Goal: Task Accomplishment & Management: Use online tool/utility

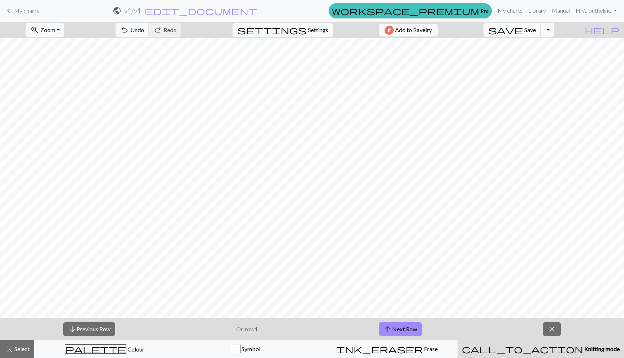
click at [14, 11] on span "My charts" at bounding box center [26, 10] width 25 height 7
click at [523, 27] on span "save" at bounding box center [505, 30] width 35 height 10
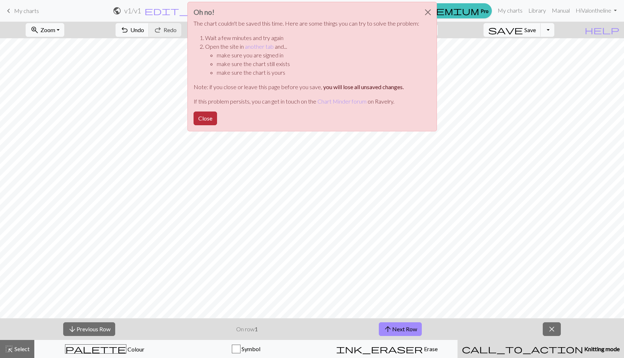
click at [209, 118] on button "Close" at bounding box center [204, 119] width 23 height 14
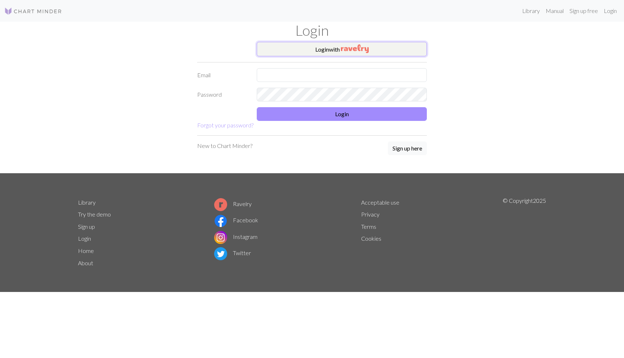
click at [295, 52] on button "Login with" at bounding box center [342, 49] width 170 height 14
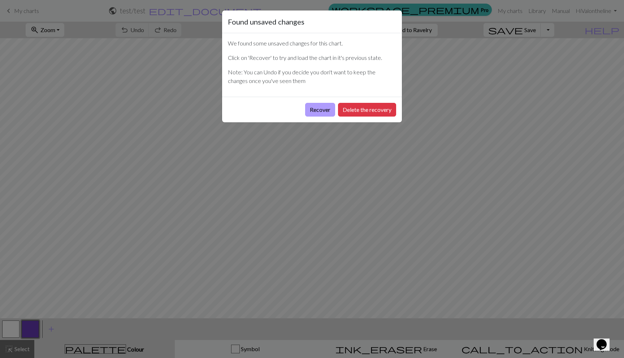
click at [326, 109] on button "Recover" at bounding box center [320, 110] width 30 height 14
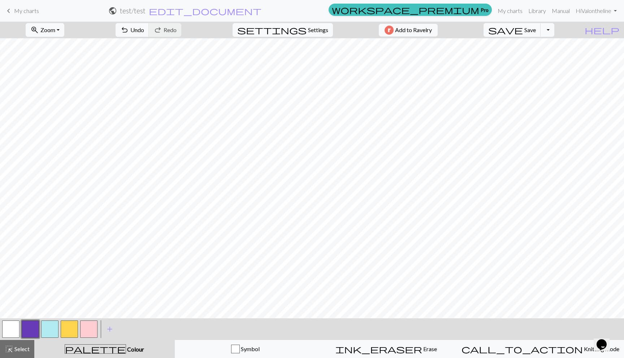
click at [26, 7] on link "keyboard_arrow_left My charts" at bounding box center [21, 11] width 35 height 12
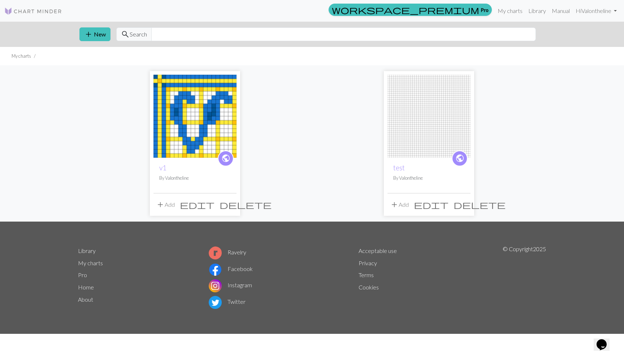
click at [198, 134] on img at bounding box center [194, 116] width 83 height 83
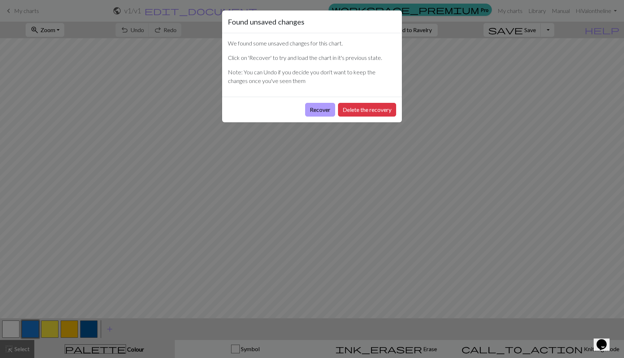
click at [317, 107] on button "Recover" at bounding box center [320, 110] width 30 height 14
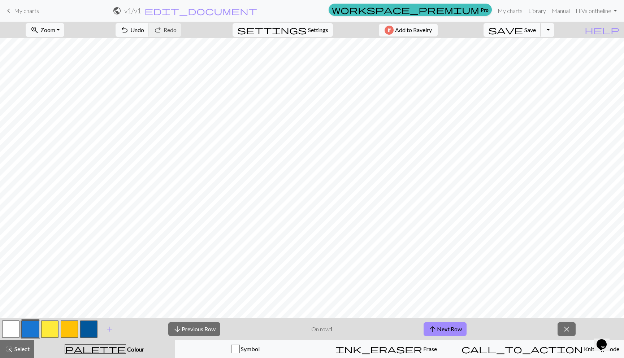
click at [536, 31] on span "Save" at bounding box center [530, 29] width 12 height 7
click at [28, 3] on div "Chart saved" at bounding box center [312, 14] width 624 height 29
click at [29, 6] on link "keyboard_arrow_left My charts" at bounding box center [21, 11] width 35 height 12
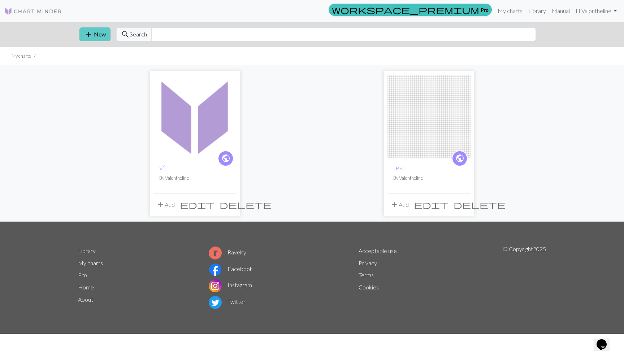
click at [93, 33] on button "add New" at bounding box center [94, 34] width 31 height 14
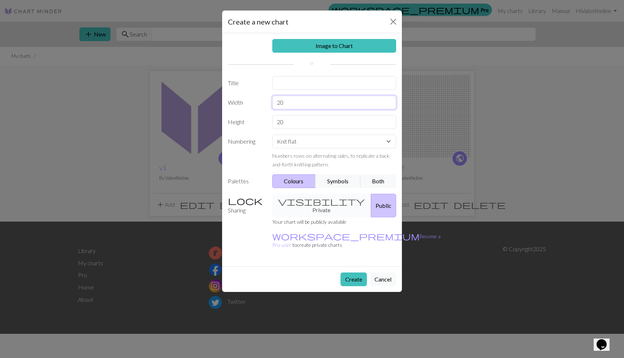
click at [297, 106] on input "20" at bounding box center [334, 103] width 124 height 14
type input "2"
type input "30"
drag, startPoint x: 287, startPoint y: 124, endPoint x: 220, endPoint y: 113, distance: 67.6
click at [220, 113] on div "Create a new chart Image to Chart Title Width 30 Height 20 Numbering Knit flat …" at bounding box center [312, 179] width 624 height 358
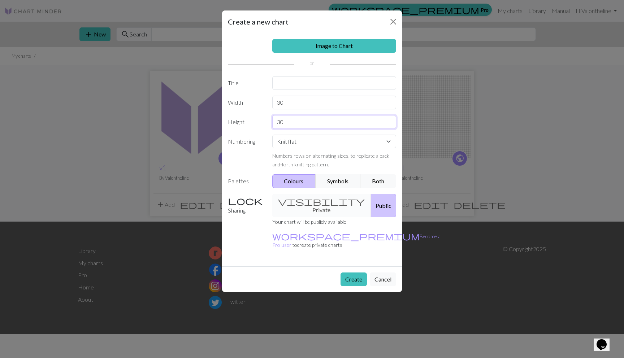
type input "30"
click at [295, 73] on div "Image to Chart Title Width 30 Height 30 Numbering Knit flat Knit in the round L…" at bounding box center [312, 149] width 180 height 233
click at [296, 77] on input "text" at bounding box center [334, 83] width 124 height 14
type input "v2"
click at [361, 273] on button "Create" at bounding box center [353, 280] width 26 height 14
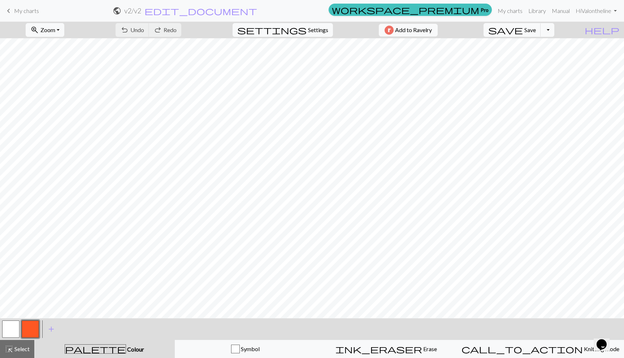
click at [30, 326] on button "button" at bounding box center [30, 329] width 17 height 17
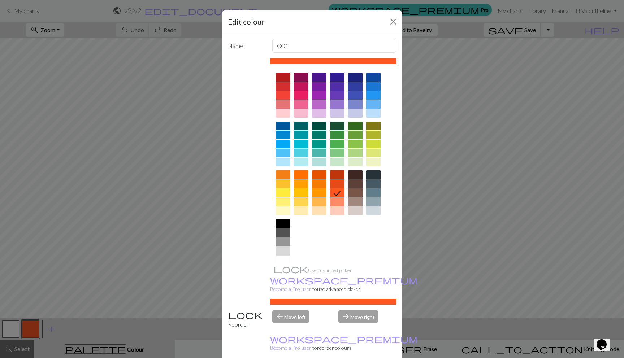
click at [355, 93] on div at bounding box center [355, 95] width 14 height 9
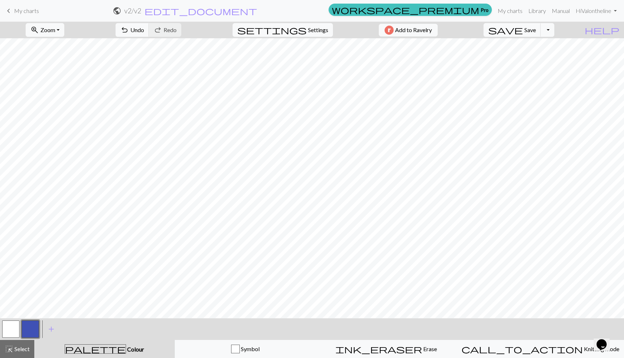
click at [12, 327] on button "button" at bounding box center [10, 329] width 17 height 17
click at [35, 325] on button "button" at bounding box center [30, 329] width 17 height 17
click at [23, 323] on button "button" at bounding box center [30, 329] width 17 height 17
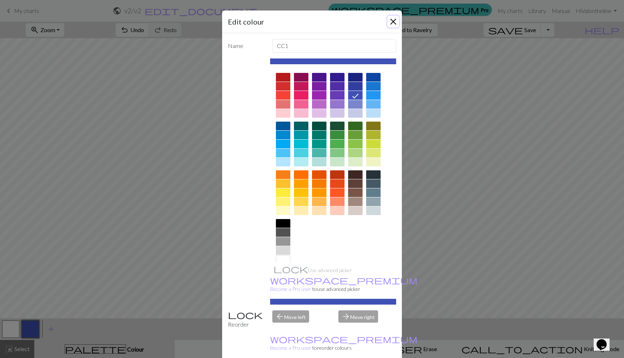
click at [387, 22] on button "Close" at bounding box center [393, 22] width 12 height 12
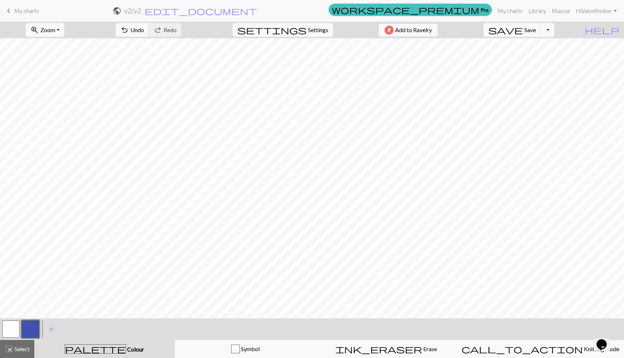
click at [12, 326] on button "button" at bounding box center [10, 329] width 17 height 17
click at [24, 330] on button "button" at bounding box center [30, 329] width 17 height 17
click at [34, 325] on button "button" at bounding box center [30, 329] width 17 height 17
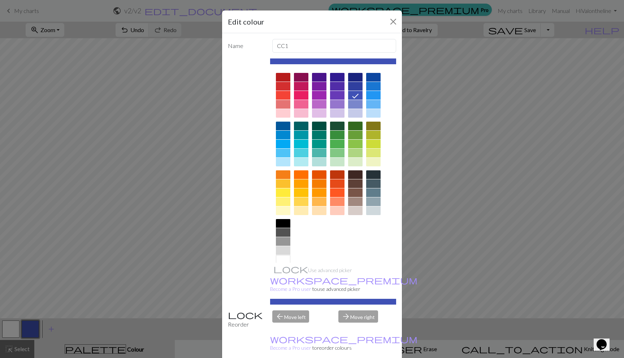
click at [371, 92] on div at bounding box center [373, 95] width 14 height 9
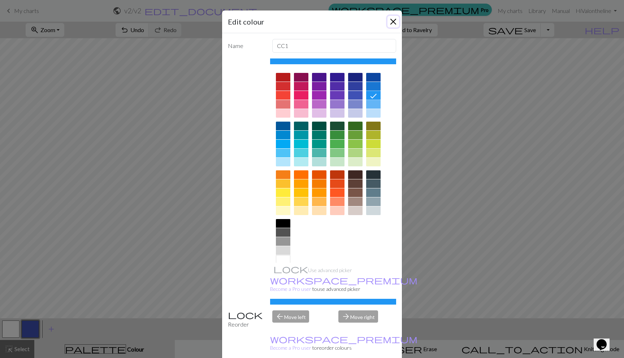
click at [388, 22] on button "Close" at bounding box center [393, 22] width 12 height 12
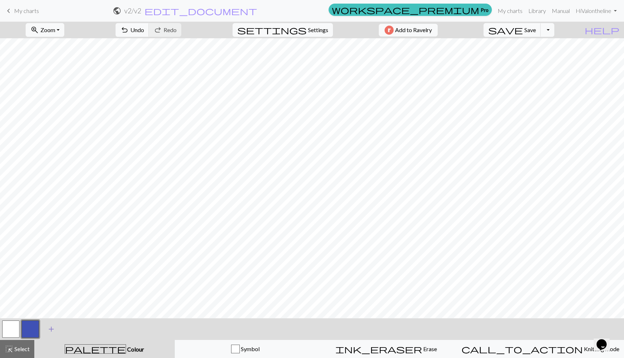
click at [50, 329] on span "add" at bounding box center [51, 329] width 9 height 10
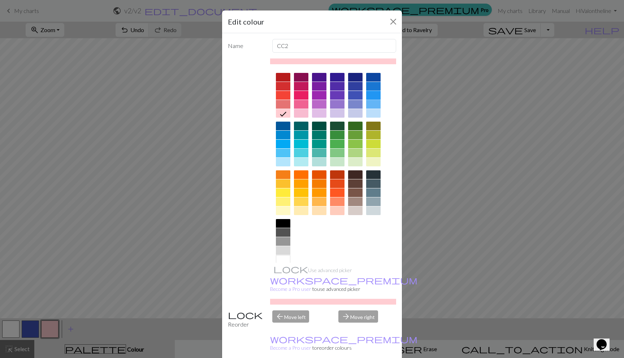
click at [366, 95] on div at bounding box center [373, 95] width 14 height 9
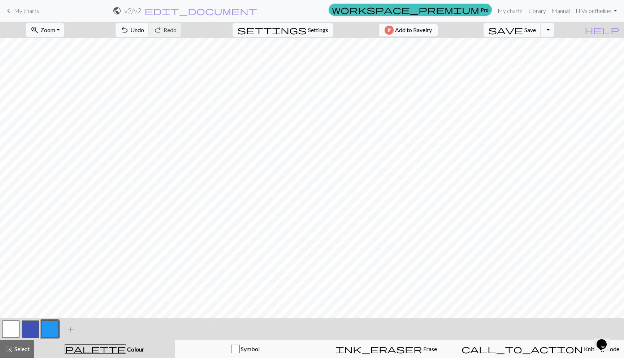
click at [68, 329] on span "add" at bounding box center [70, 329] width 9 height 10
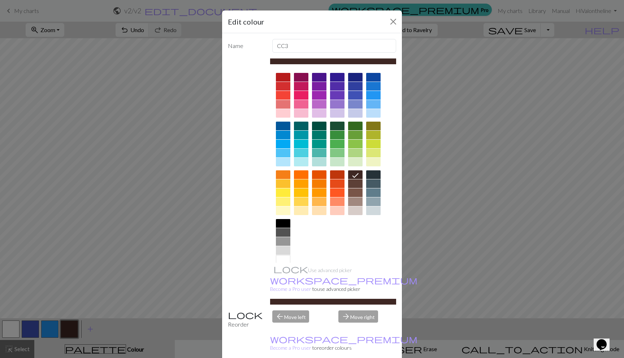
click at [276, 189] on div at bounding box center [283, 192] width 14 height 9
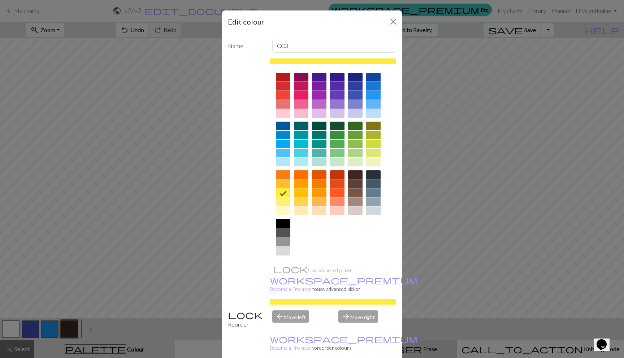
drag, startPoint x: 353, startPoint y: 355, endPoint x: 347, endPoint y: 353, distance: 6.8
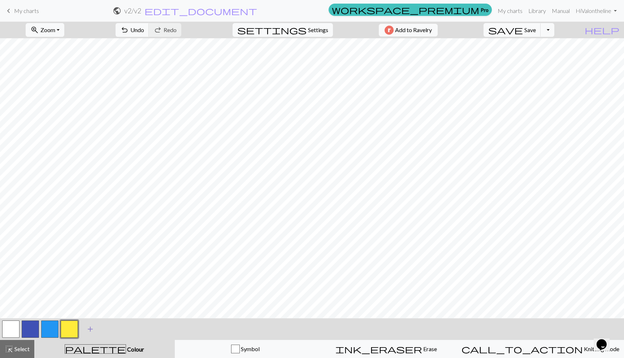
click at [91, 330] on span "add" at bounding box center [90, 329] width 9 height 10
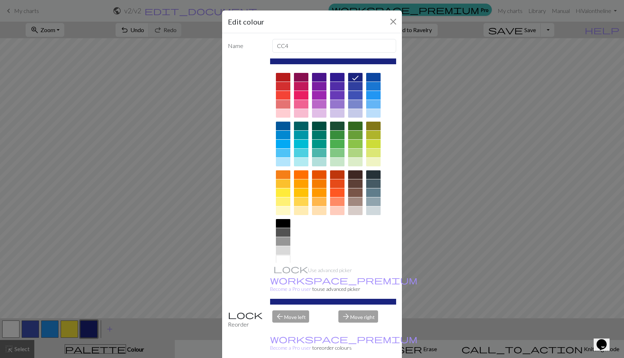
click at [295, 192] on div at bounding box center [301, 192] width 14 height 9
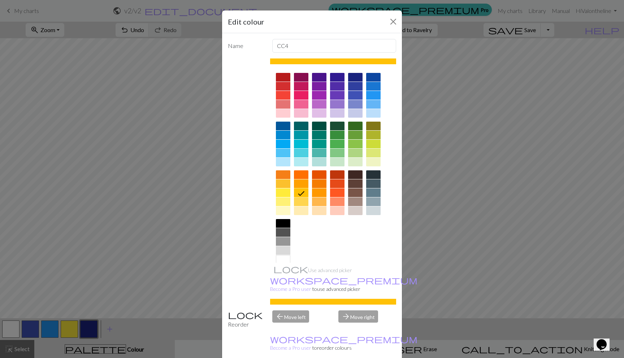
click at [283, 181] on div at bounding box center [283, 183] width 14 height 9
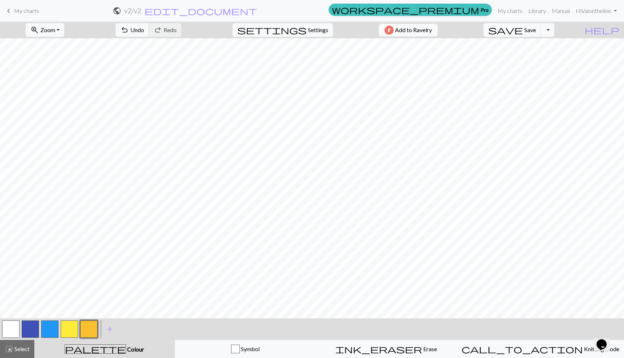
click at [72, 330] on button "button" at bounding box center [69, 329] width 17 height 17
click at [53, 330] on button "button" at bounding box center [49, 329] width 17 height 17
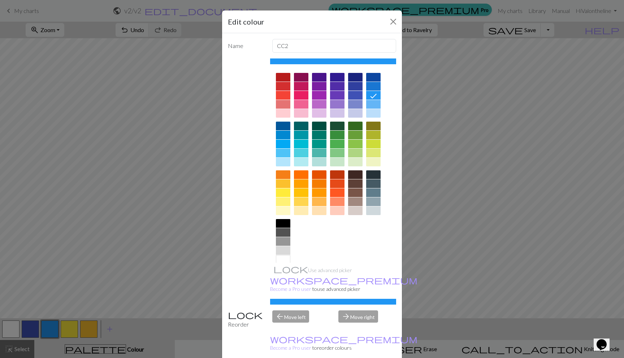
click at [81, 312] on div "Edit colour Name CC2 Use advanced picker workspace_premium Become a Pro user to…" at bounding box center [312, 179] width 624 height 358
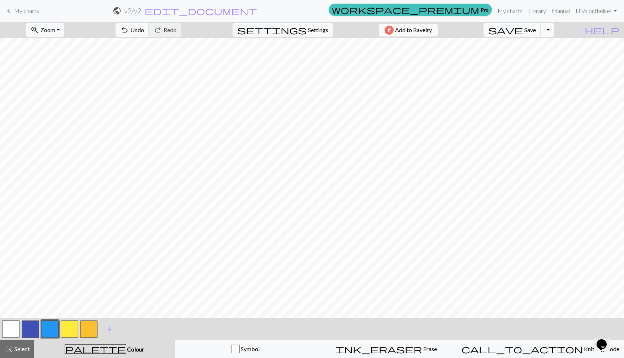
click at [71, 327] on button "button" at bounding box center [69, 329] width 17 height 17
click at [93, 328] on button "button" at bounding box center [88, 329] width 17 height 17
click at [108, 329] on span "add" at bounding box center [109, 329] width 9 height 10
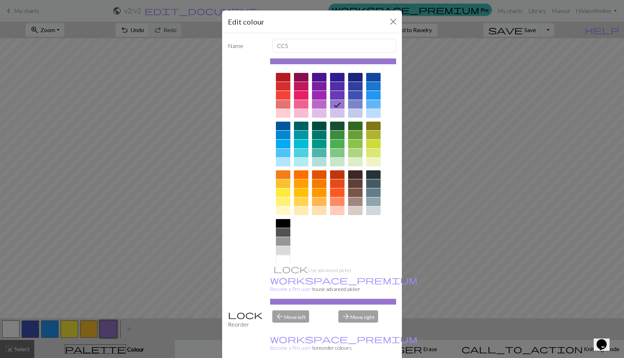
click at [371, 112] on div at bounding box center [373, 113] width 14 height 9
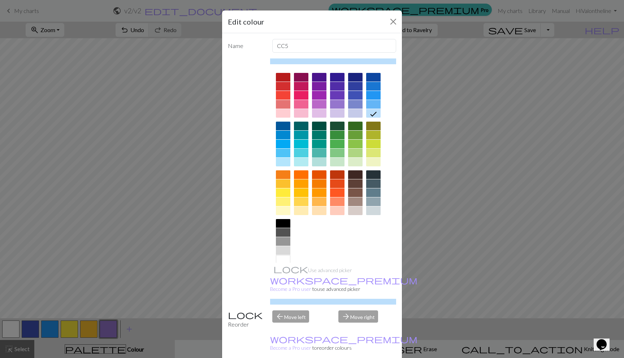
click at [320, 151] on div at bounding box center [319, 153] width 14 height 9
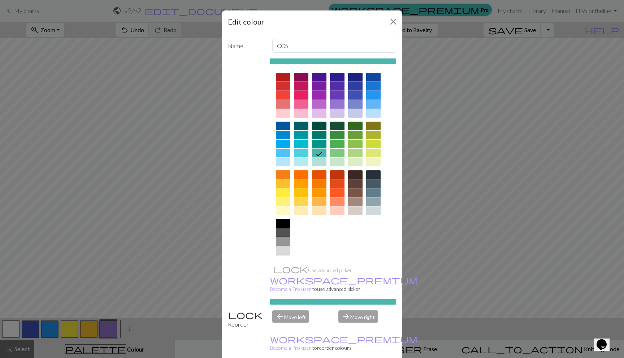
click at [355, 153] on div at bounding box center [355, 153] width 14 height 9
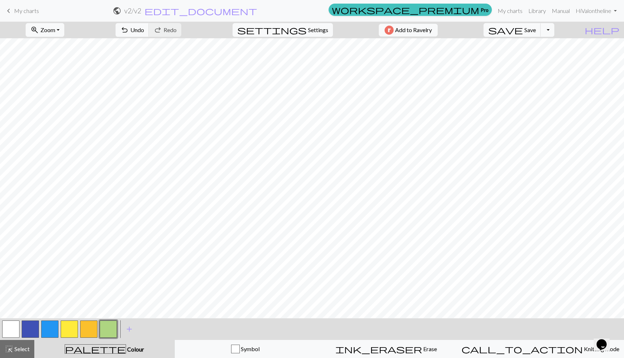
click at [50, 328] on button "button" at bounding box center [49, 329] width 17 height 17
click at [50, 330] on button "button" at bounding box center [49, 329] width 17 height 17
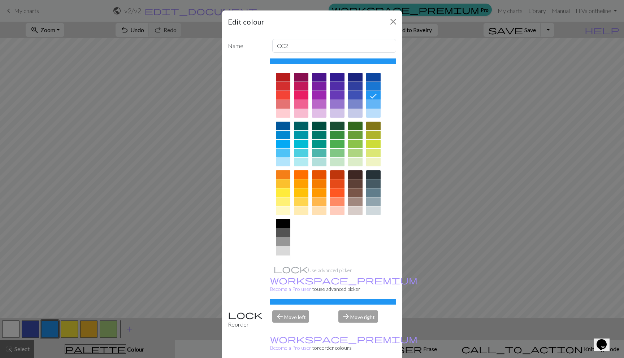
click at [277, 150] on div at bounding box center [283, 153] width 14 height 9
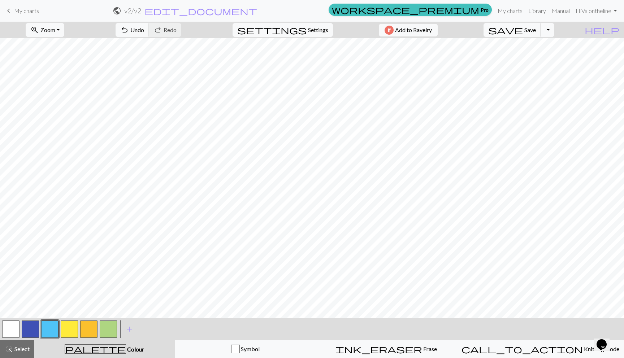
click at [74, 325] on button "button" at bounding box center [69, 329] width 17 height 17
click at [36, 331] on button "button" at bounding box center [30, 329] width 17 height 17
click at [44, 330] on button "button" at bounding box center [49, 329] width 17 height 17
click at [108, 325] on button "button" at bounding box center [108, 329] width 17 height 17
click at [86, 332] on button "button" at bounding box center [88, 329] width 17 height 17
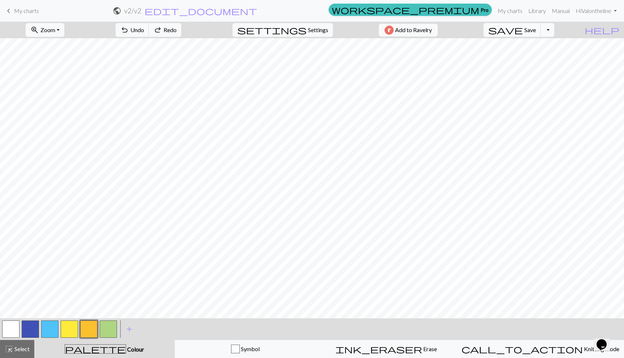
click at [110, 327] on button "button" at bounding box center [108, 329] width 17 height 17
click at [50, 326] on button "button" at bounding box center [49, 329] width 17 height 17
click at [68, 327] on button "button" at bounding box center [69, 329] width 17 height 17
click at [101, 327] on button "button" at bounding box center [108, 329] width 17 height 17
click at [31, 326] on button "button" at bounding box center [30, 329] width 17 height 17
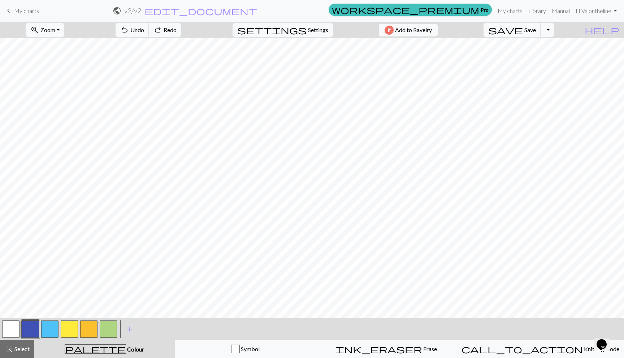
click at [84, 328] on button "button" at bounding box center [88, 329] width 17 height 17
click at [45, 329] on button "button" at bounding box center [49, 329] width 17 height 17
click at [13, 327] on button "button" at bounding box center [10, 329] width 17 height 17
click at [64, 332] on button "button" at bounding box center [69, 329] width 17 height 17
click at [10, 329] on button "button" at bounding box center [10, 329] width 17 height 17
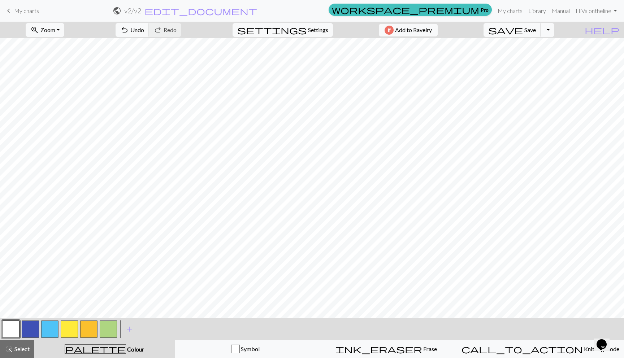
click at [45, 331] on button "button" at bounding box center [49, 329] width 17 height 17
click at [109, 329] on button "button" at bounding box center [108, 329] width 17 height 17
click at [62, 334] on button "button" at bounding box center [69, 329] width 17 height 17
click at [33, 327] on button "button" at bounding box center [30, 329] width 17 height 17
click at [128, 331] on span "add" at bounding box center [129, 329] width 9 height 10
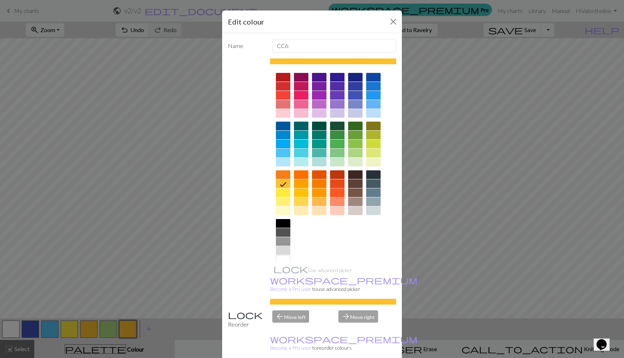
drag, startPoint x: 331, startPoint y: 193, endPoint x: 326, endPoint y: 193, distance: 5.4
click at [331, 193] on div at bounding box center [337, 192] width 14 height 9
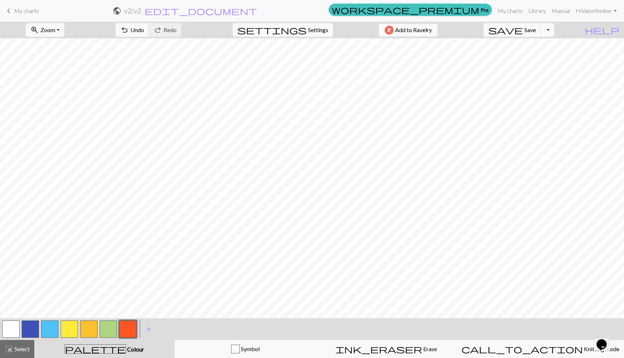
click at [122, 329] on button "button" at bounding box center [127, 329] width 17 height 17
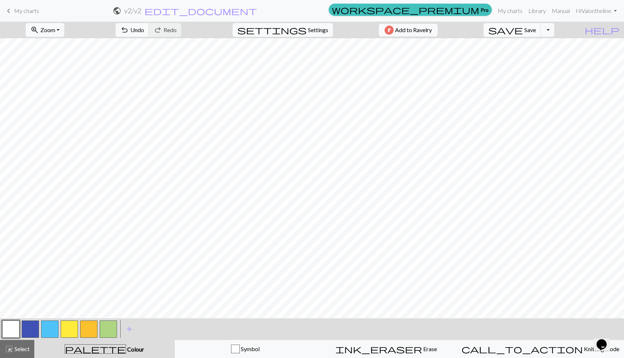
click at [5, 329] on button "button" at bounding box center [10, 329] width 17 height 17
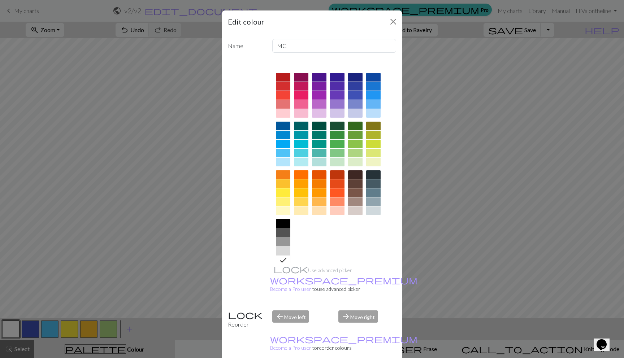
click at [332, 192] on div at bounding box center [337, 192] width 14 height 9
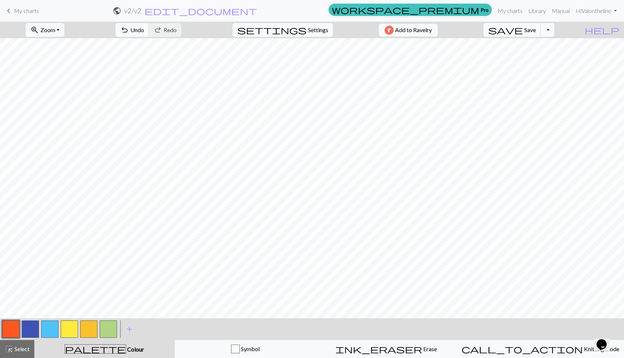
click at [25, 333] on button "button" at bounding box center [30, 329] width 17 height 17
click at [30, 326] on button "button" at bounding box center [30, 329] width 17 height 17
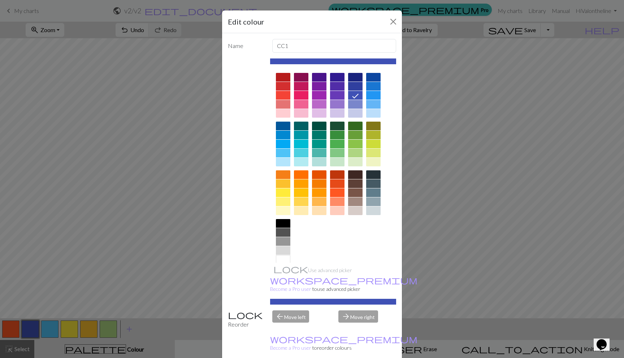
click at [276, 223] on div at bounding box center [283, 223] width 14 height 9
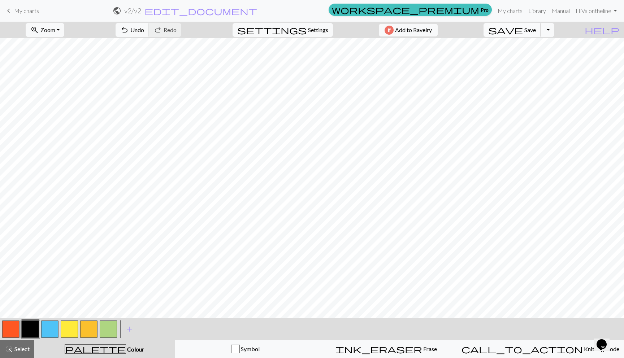
click at [523, 29] on span "save" at bounding box center [505, 30] width 35 height 10
click at [9, 12] on div "Chart saved" at bounding box center [312, 14] width 624 height 29
click at [14, 10] on link "keyboard_arrow_left My charts" at bounding box center [21, 11] width 35 height 12
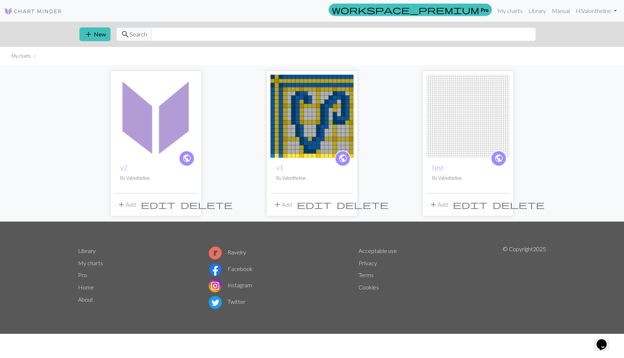
click at [152, 143] on img at bounding box center [155, 116] width 83 height 83
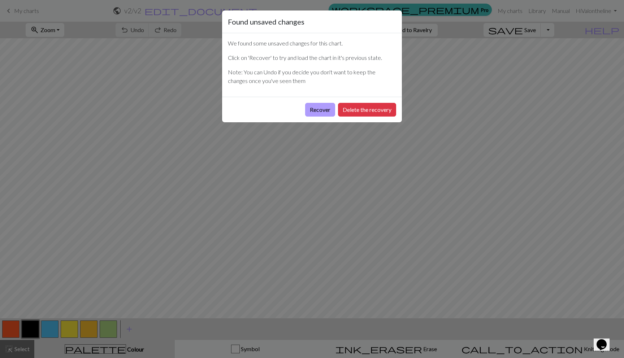
click at [314, 106] on button "Recover" at bounding box center [320, 110] width 30 height 14
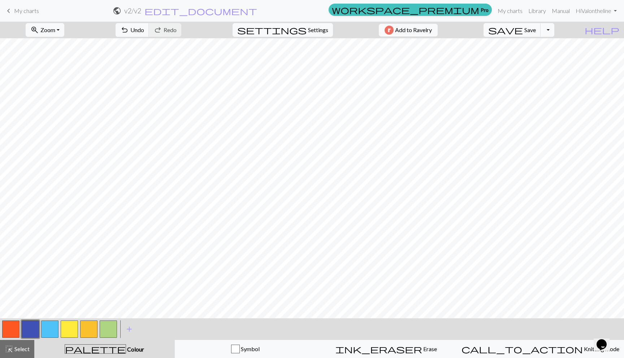
click at [37, 326] on button "button" at bounding box center [30, 329] width 17 height 17
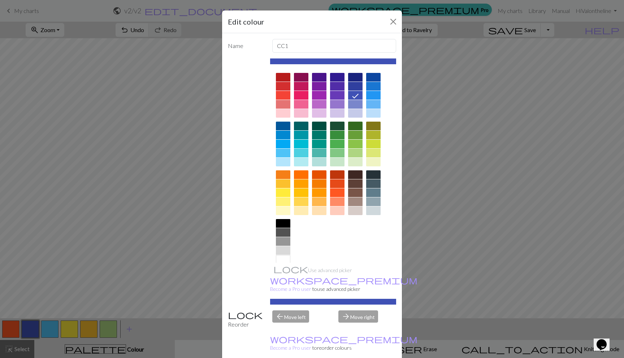
click at [280, 221] on div at bounding box center [283, 223] width 14 height 9
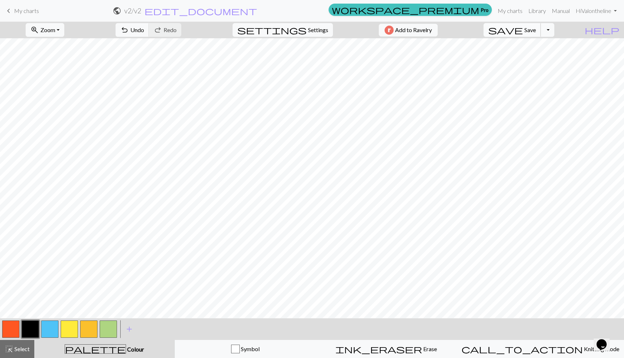
click at [536, 31] on span "Save" at bounding box center [530, 29] width 12 height 7
click at [116, 330] on button "button" at bounding box center [108, 329] width 17 height 17
click at [67, 330] on button "button" at bounding box center [69, 329] width 17 height 17
click at [15, 329] on button "button" at bounding box center [10, 329] width 17 height 17
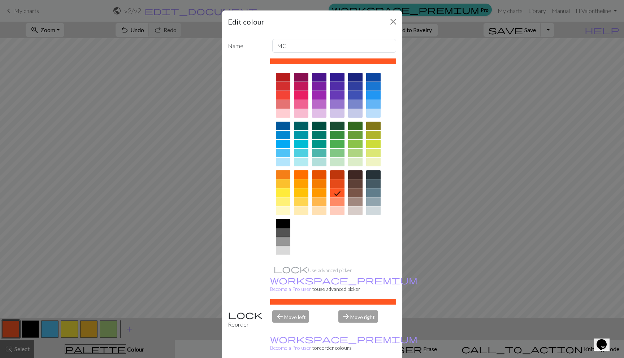
click at [282, 256] on div at bounding box center [283, 259] width 14 height 9
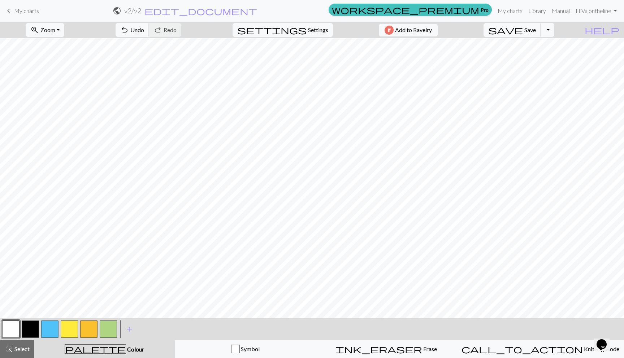
click at [6, 328] on button "button" at bounding box center [10, 329] width 17 height 17
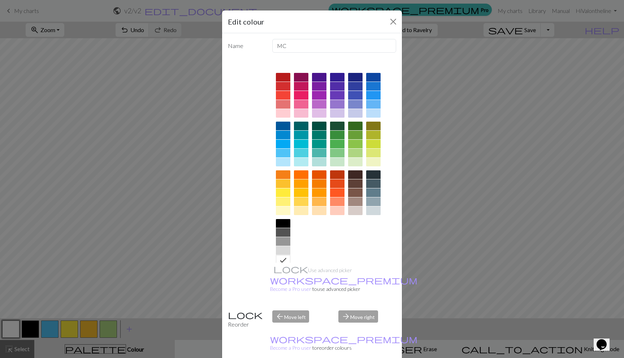
click at [335, 193] on div at bounding box center [337, 192] width 14 height 9
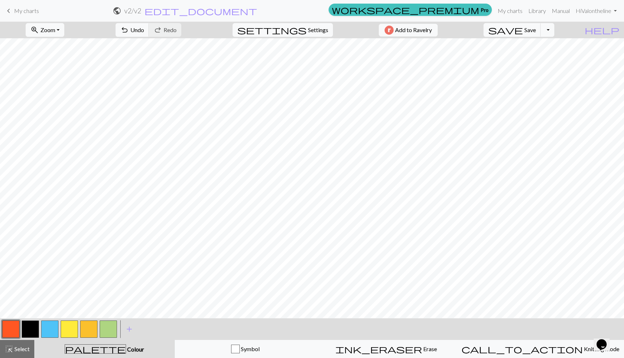
click at [82, 331] on button "button" at bounding box center [88, 329] width 17 height 17
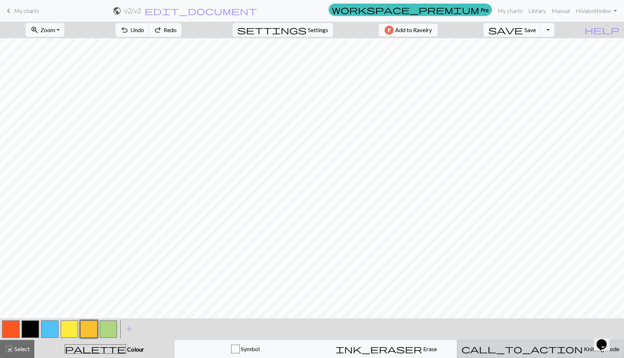
click at [525, 351] on div "call_to_action Knitting mode Knitting mode" at bounding box center [540, 349] width 158 height 9
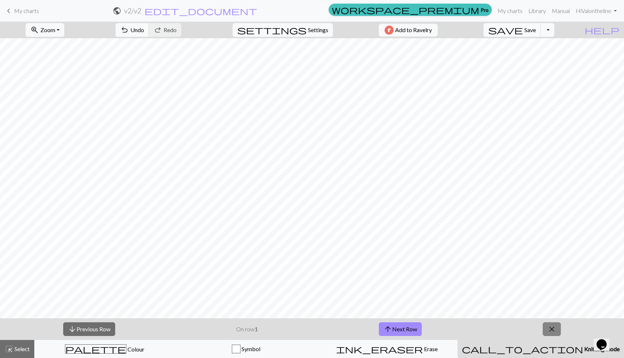
click at [552, 329] on span "close" at bounding box center [551, 329] width 9 height 10
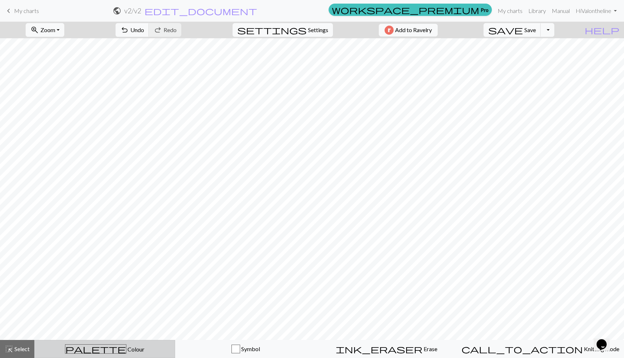
click at [94, 351] on div "palette Colour Colour" at bounding box center [104, 348] width 131 height 9
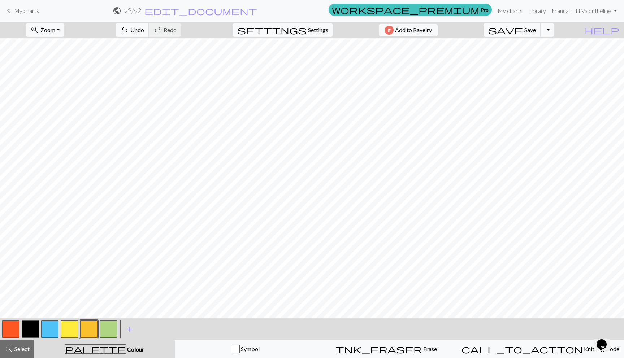
click at [24, 324] on button "button" at bounding box center [30, 329] width 17 height 17
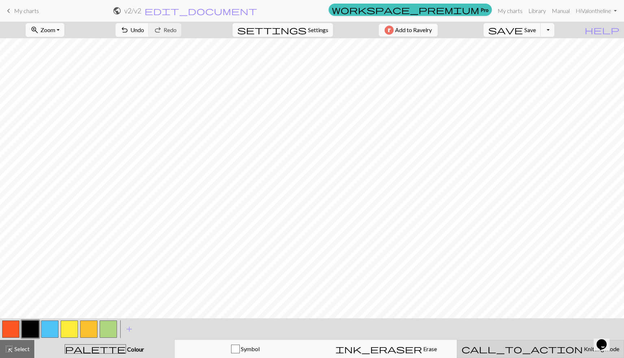
click at [583, 348] on span "Knitting mode" at bounding box center [601, 348] width 36 height 7
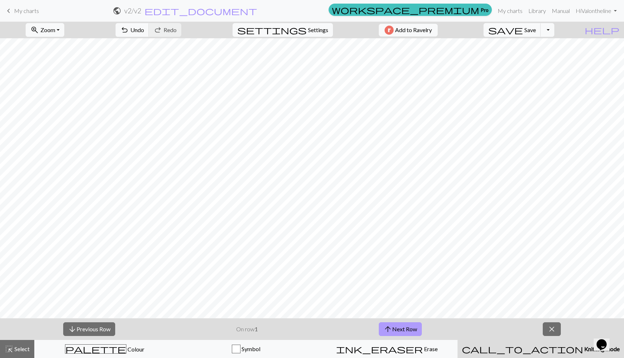
click at [411, 332] on button "arrow_upward Next Row" at bounding box center [400, 329] width 43 height 14
click at [550, 328] on span "close" at bounding box center [551, 329] width 9 height 10
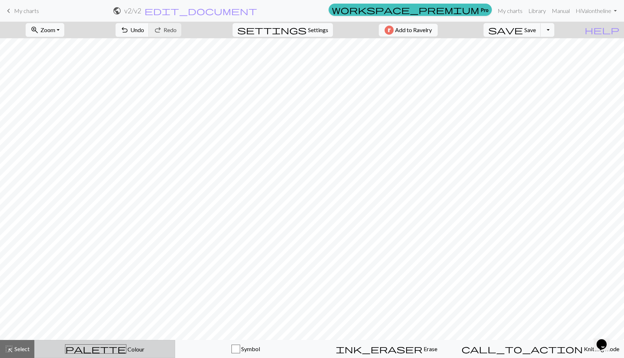
click at [122, 356] on button "palette Colour Colour" at bounding box center [104, 349] width 141 height 18
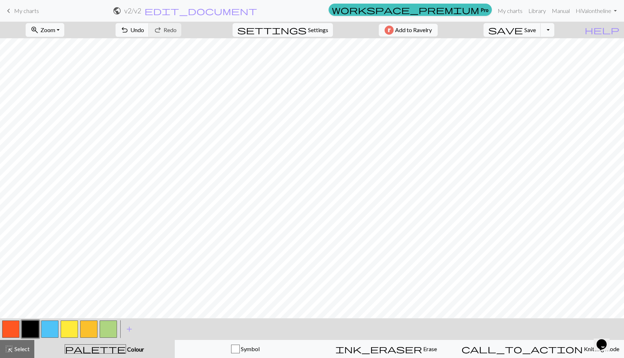
click at [47, 325] on button "button" at bounding box center [49, 329] width 17 height 17
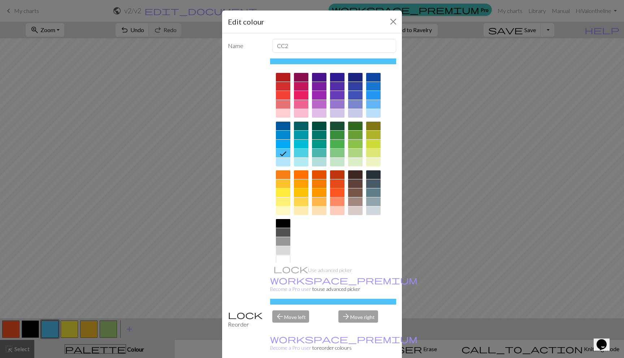
click at [336, 192] on div at bounding box center [337, 192] width 14 height 9
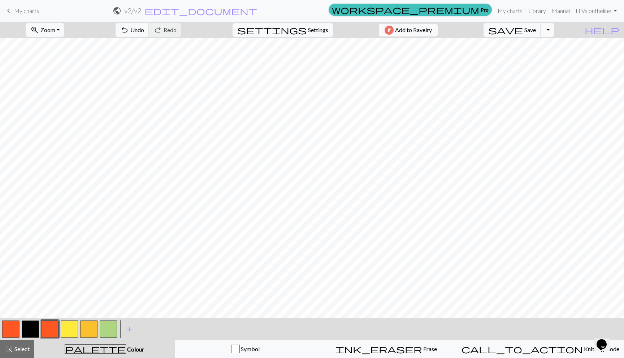
click at [8, 327] on button "button" at bounding box center [10, 329] width 17 height 17
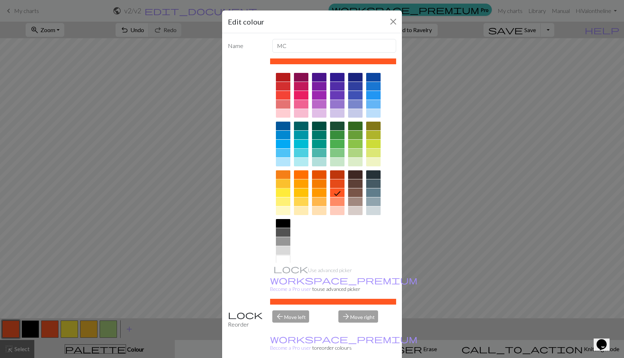
click at [282, 183] on div at bounding box center [283, 183] width 14 height 9
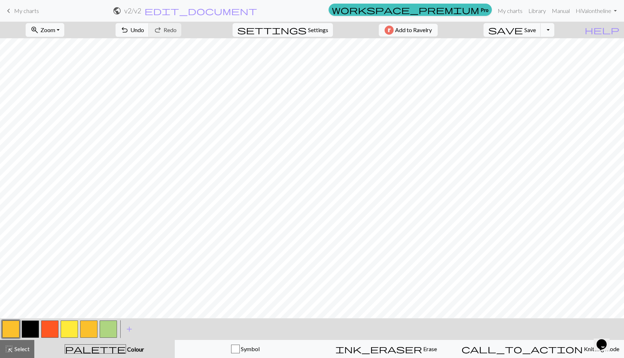
click at [109, 332] on button "button" at bounding box center [108, 329] width 17 height 17
click at [110, 326] on button "button" at bounding box center [108, 329] width 17 height 17
click at [110, 326] on div "Edit colour Name CC5 Use advanced picker workspace_premium Become a Pro user to…" at bounding box center [312, 179] width 624 height 358
click at [110, 326] on button "button" at bounding box center [108, 329] width 17 height 17
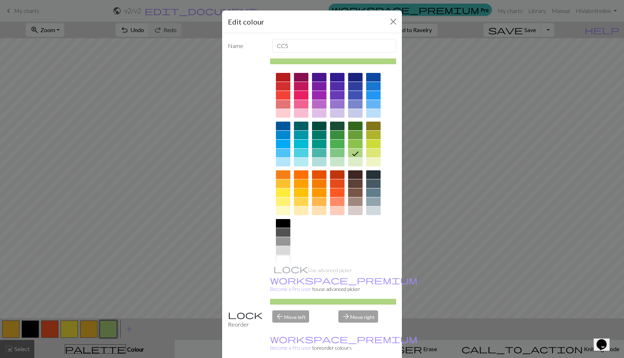
click at [330, 193] on div at bounding box center [337, 192] width 14 height 9
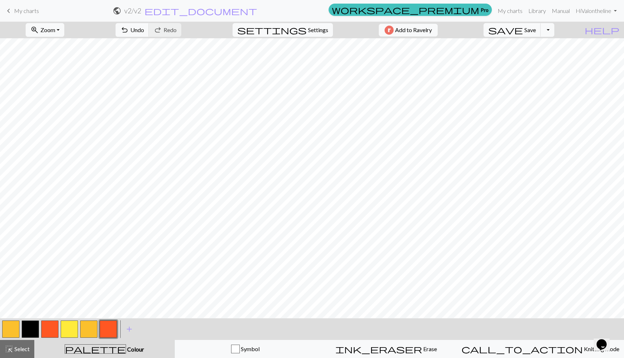
click at [13, 326] on button "button" at bounding box center [10, 329] width 17 height 17
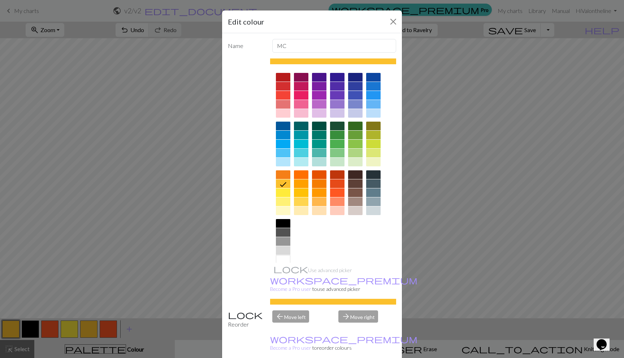
click at [330, 192] on div at bounding box center [337, 192] width 14 height 9
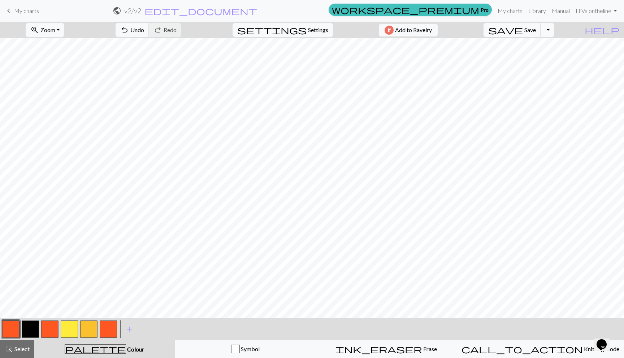
click at [70, 328] on button "button" at bounding box center [69, 329] width 17 height 17
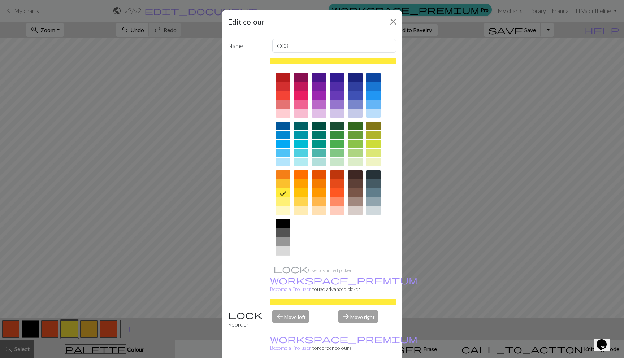
click at [343, 192] on div at bounding box center [333, 168] width 126 height 203
click at [335, 191] on div at bounding box center [337, 192] width 14 height 9
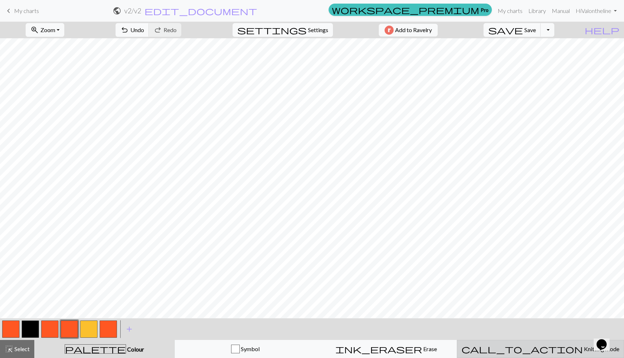
click at [517, 350] on div "call_to_action Knitting mode Knitting mode" at bounding box center [540, 349] width 158 height 9
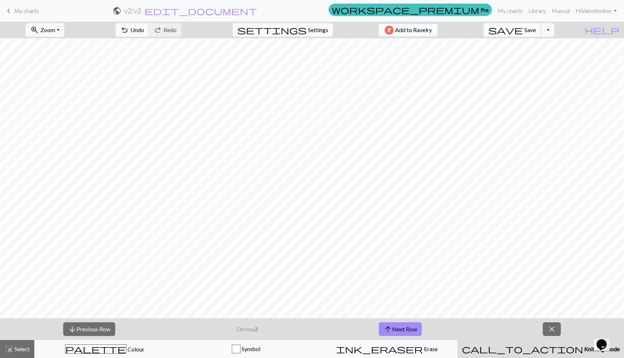
click at [523, 28] on span "save" at bounding box center [505, 30] width 35 height 10
click at [399, 324] on button "arrow_upward Next Row" at bounding box center [400, 329] width 43 height 14
click at [392, 329] on button "arrow_upward Next Row" at bounding box center [400, 329] width 43 height 14
click at [553, 325] on span "close" at bounding box center [551, 329] width 9 height 10
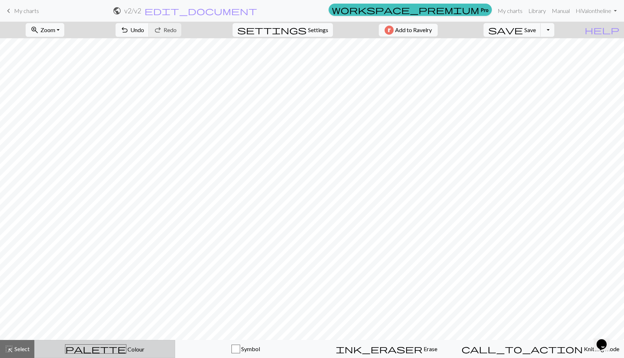
click at [99, 349] on span "palette" at bounding box center [95, 349] width 61 height 10
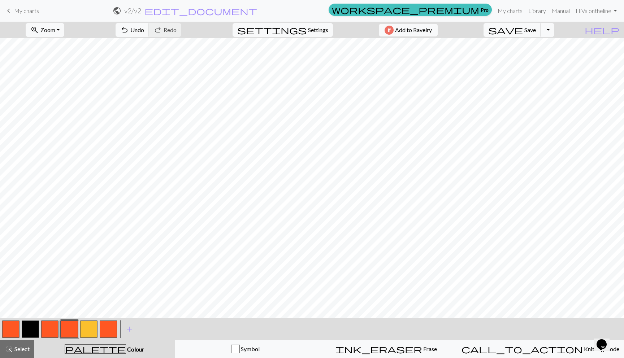
click at [13, 331] on button "button" at bounding box center [10, 329] width 17 height 17
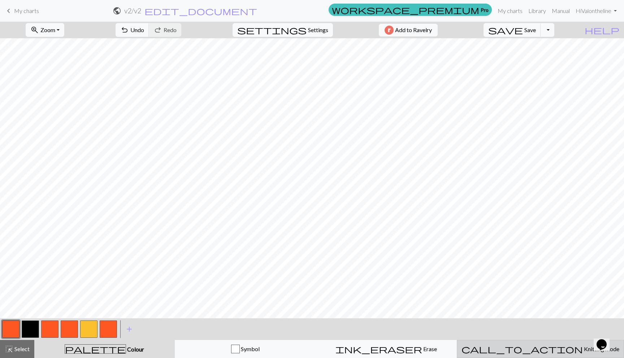
click at [583, 350] on span "Knitting mode" at bounding box center [601, 348] width 36 height 7
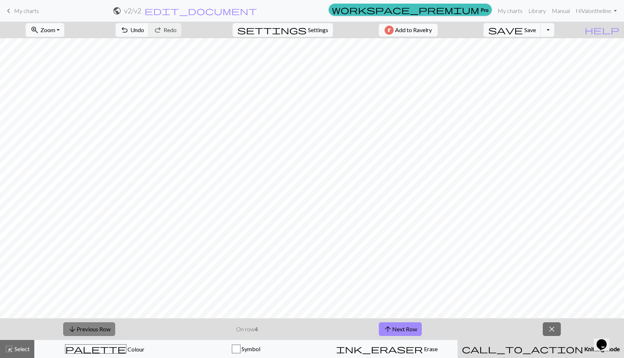
click at [100, 325] on button "arrow_downward Previous Row" at bounding box center [89, 329] width 52 height 14
click at [384, 332] on span "arrow_upward" at bounding box center [387, 329] width 9 height 10
click at [401, 328] on button "arrow_upward Next Row" at bounding box center [400, 329] width 43 height 14
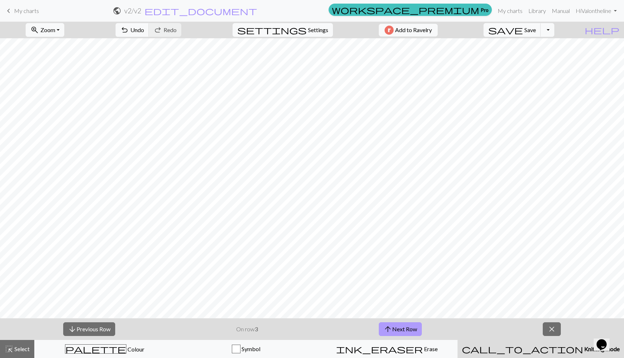
click at [387, 330] on span "arrow_upward" at bounding box center [387, 329] width 9 height 10
click at [391, 332] on span "arrow_upward" at bounding box center [387, 329] width 9 height 10
click at [406, 325] on button "arrow_upward Next Row" at bounding box center [400, 329] width 43 height 14
click at [405, 333] on button "arrow_upward Next Row" at bounding box center [400, 329] width 43 height 14
click at [401, 332] on button "arrow_upward Next Row" at bounding box center [400, 329] width 43 height 14
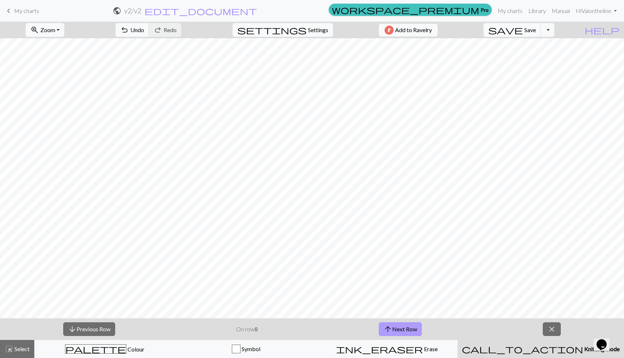
click at [404, 328] on button "arrow_upward Next Row" at bounding box center [400, 329] width 43 height 14
click at [395, 329] on button "arrow_upward Next Row" at bounding box center [400, 329] width 43 height 14
click at [401, 323] on button "arrow_upward Next Row" at bounding box center [401, 329] width 43 height 14
click at [401, 324] on button "arrow_upward Next Row" at bounding box center [401, 329] width 43 height 14
click at [396, 328] on button "arrow_upward Next Row" at bounding box center [401, 329] width 43 height 14
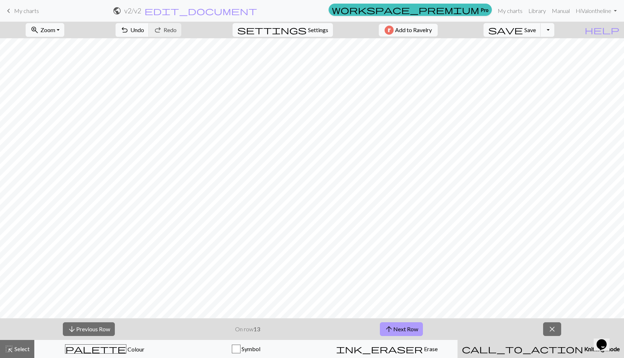
click at [394, 329] on button "arrow_upward Next Row" at bounding box center [401, 329] width 43 height 14
click at [390, 329] on span "arrow_upward" at bounding box center [388, 329] width 9 height 10
click at [396, 326] on button "arrow_upward Next Row" at bounding box center [401, 329] width 43 height 14
click at [390, 328] on span "arrow_upward" at bounding box center [388, 329] width 9 height 10
click at [414, 327] on button "arrow_upward Next Row" at bounding box center [401, 329] width 43 height 14
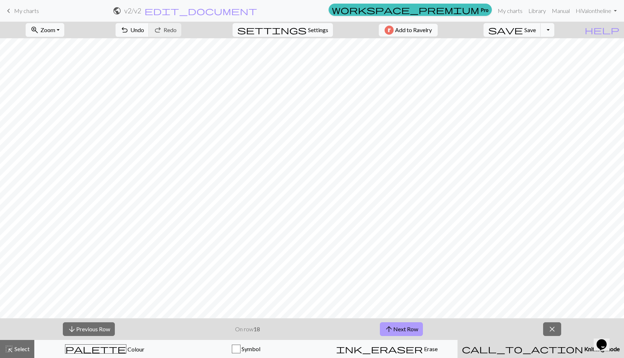
click at [393, 324] on span "arrow_upward" at bounding box center [388, 329] width 9 height 10
click at [400, 326] on button "arrow_upward Next Row" at bounding box center [401, 329] width 43 height 14
click at [411, 324] on button "arrow_upward Next Row" at bounding box center [401, 329] width 43 height 14
click at [413, 327] on button "arrow_upward Next Row" at bounding box center [401, 329] width 43 height 14
click at [393, 329] on span "arrow_upward" at bounding box center [388, 329] width 9 height 10
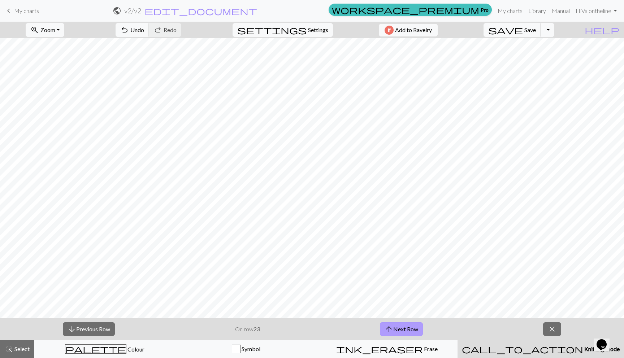
click at [402, 326] on button "arrow_upward Next Row" at bounding box center [401, 329] width 43 height 14
click at [390, 325] on span "arrow_upward" at bounding box center [388, 329] width 9 height 10
click at [407, 331] on button "arrow_upward Next Row" at bounding box center [401, 329] width 43 height 14
click at [397, 328] on button "arrow_upward Next Row" at bounding box center [401, 329] width 43 height 14
click at [395, 329] on button "arrow_upward Next Row" at bounding box center [401, 329] width 43 height 14
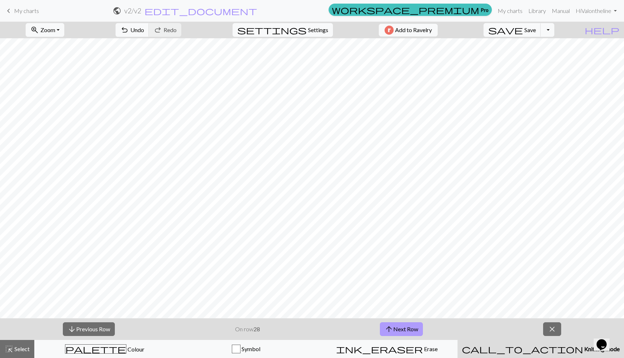
click at [400, 330] on button "arrow_upward Next Row" at bounding box center [401, 329] width 43 height 14
click at [409, 330] on button "arrow_upward Next Row" at bounding box center [401, 329] width 43 height 14
click at [523, 29] on span "save" at bounding box center [505, 30] width 35 height 10
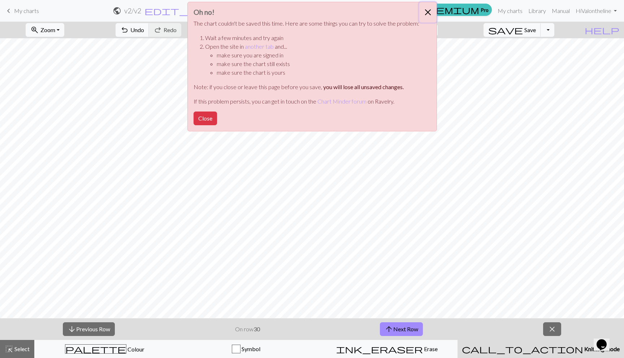
click at [425, 12] on button "Close" at bounding box center [427, 12] width 17 height 20
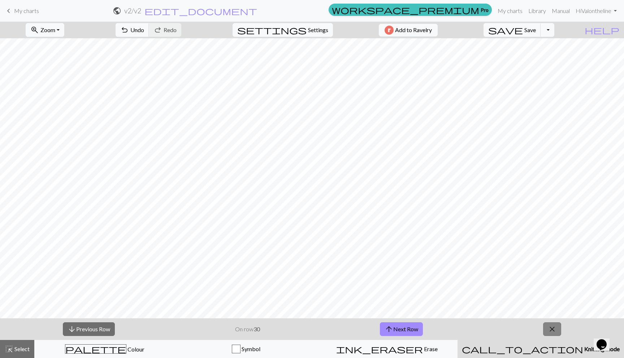
click at [549, 326] on span "close" at bounding box center [552, 329] width 9 height 10
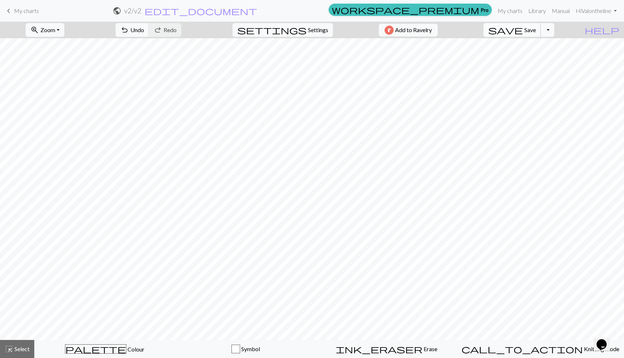
click at [523, 34] on span "save" at bounding box center [505, 30] width 35 height 10
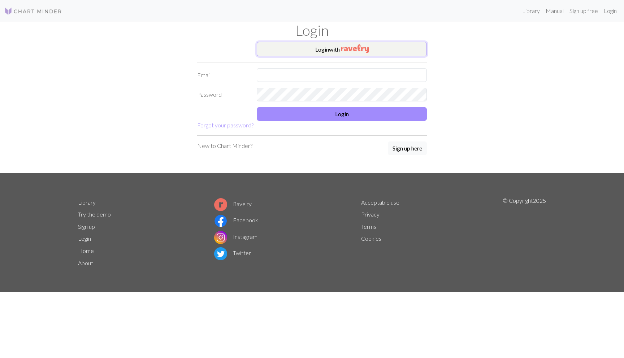
click at [297, 51] on button "Login with" at bounding box center [342, 49] width 170 height 14
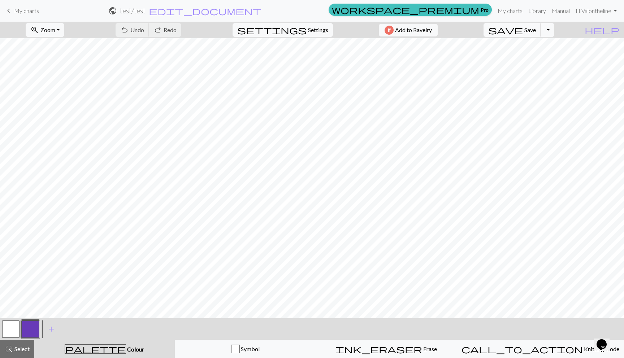
click at [12, 11] on span "keyboard_arrow_left" at bounding box center [8, 11] width 9 height 10
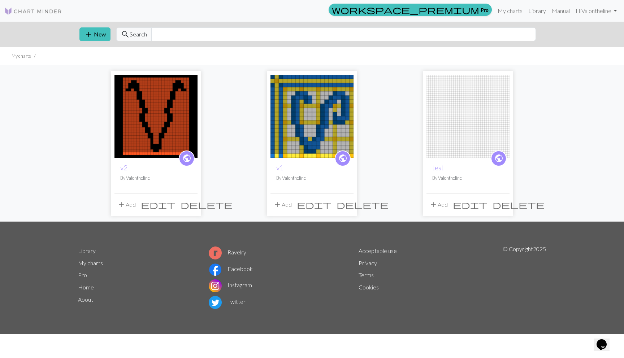
click at [162, 99] on img at bounding box center [155, 116] width 83 height 83
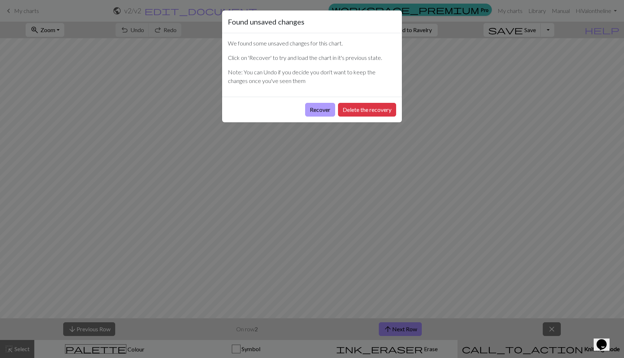
click at [331, 108] on button "Recover" at bounding box center [320, 110] width 30 height 14
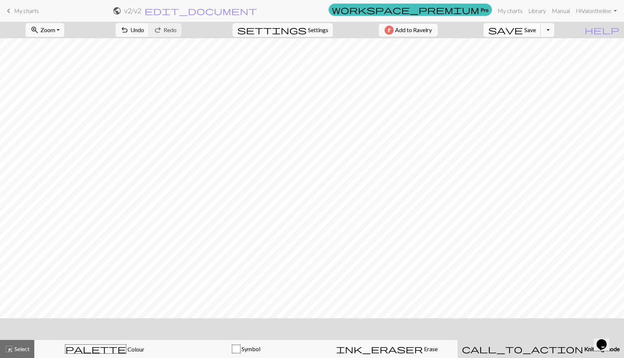
click at [523, 30] on span "save" at bounding box center [505, 30] width 35 height 10
click at [19, 12] on span "My charts" at bounding box center [26, 10] width 25 height 7
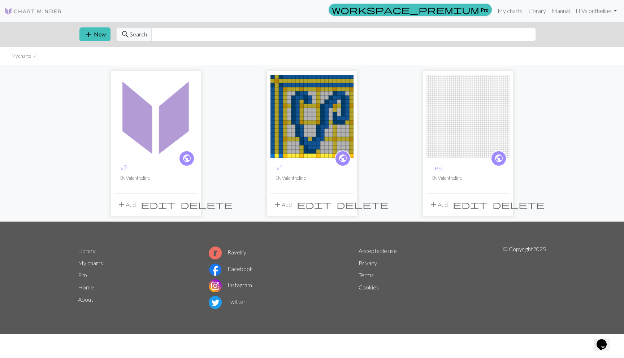
click at [34, 8] on img at bounding box center [33, 11] width 58 height 9
